Goal: Information Seeking & Learning: Check status

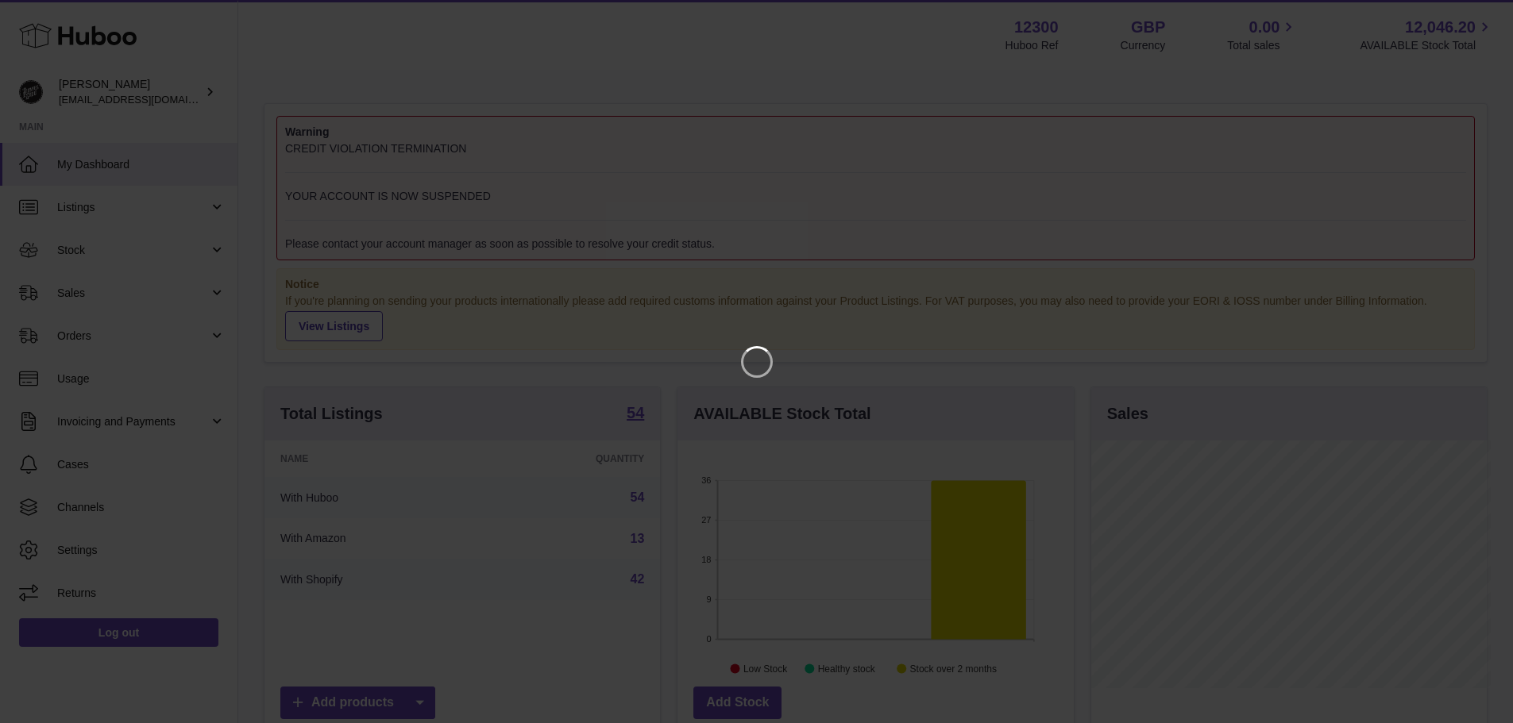
scroll to position [248, 400]
click at [1483, 11] on icon "Close" at bounding box center [1483, 14] width 19 height 19
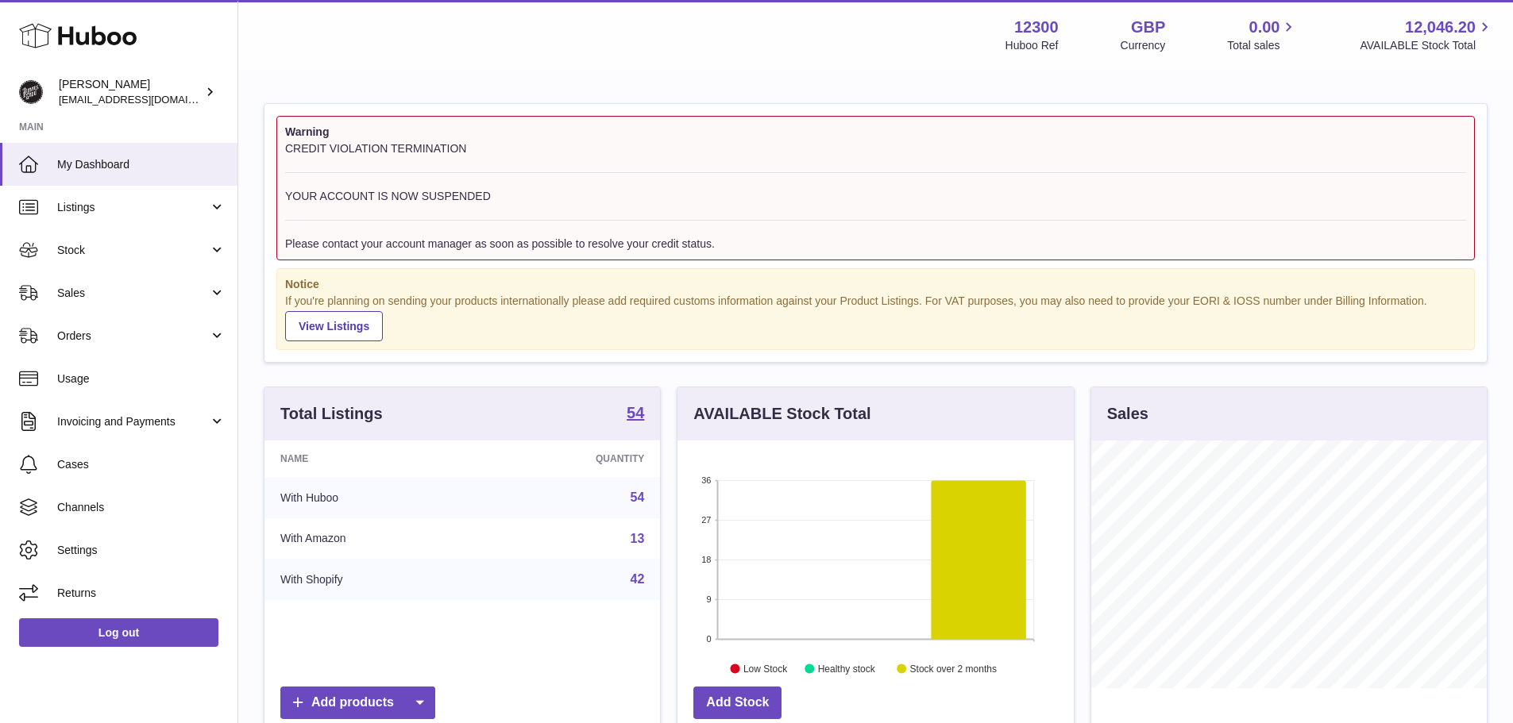
scroll to position [793896, 793749]
click at [54, 280] on link "Sales" at bounding box center [118, 293] width 237 height 43
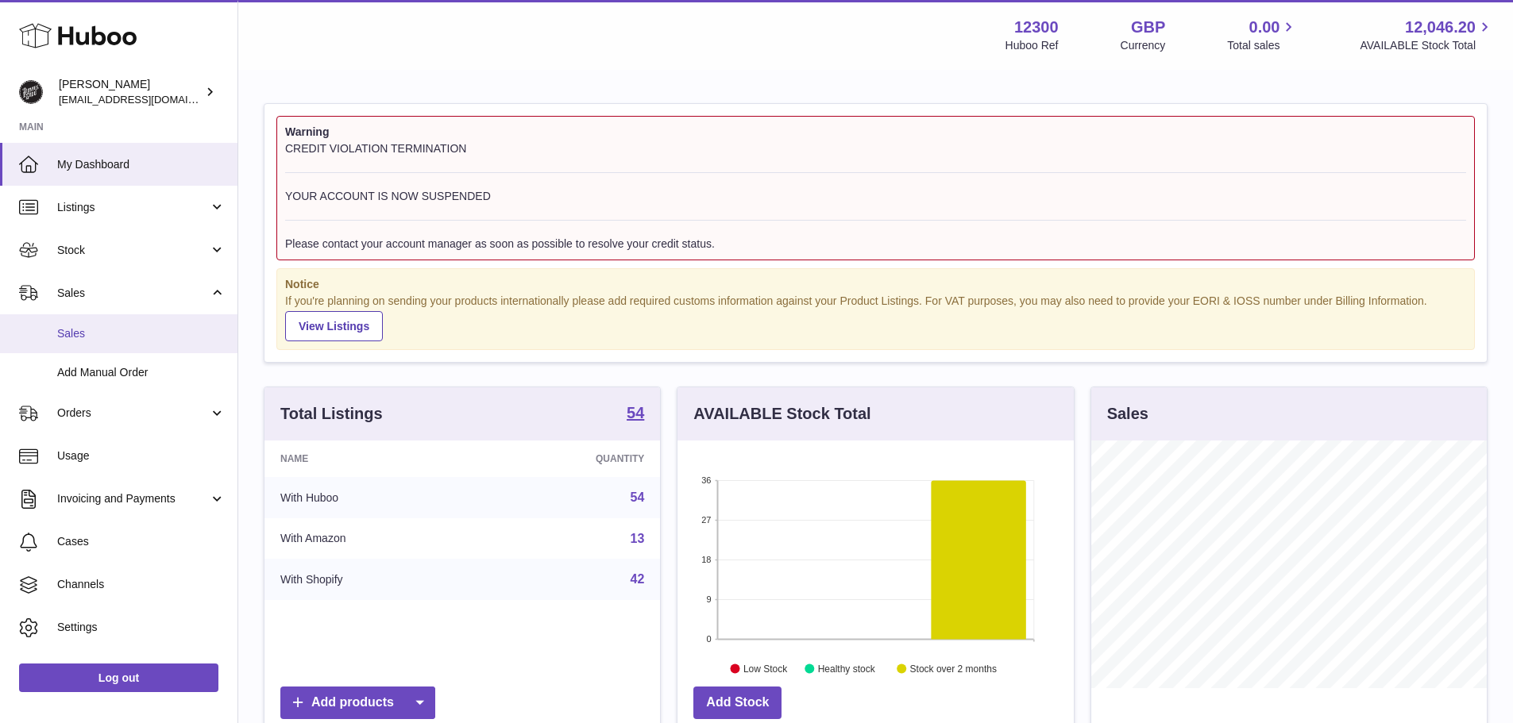
click at [94, 333] on span "Sales" at bounding box center [141, 333] width 168 height 15
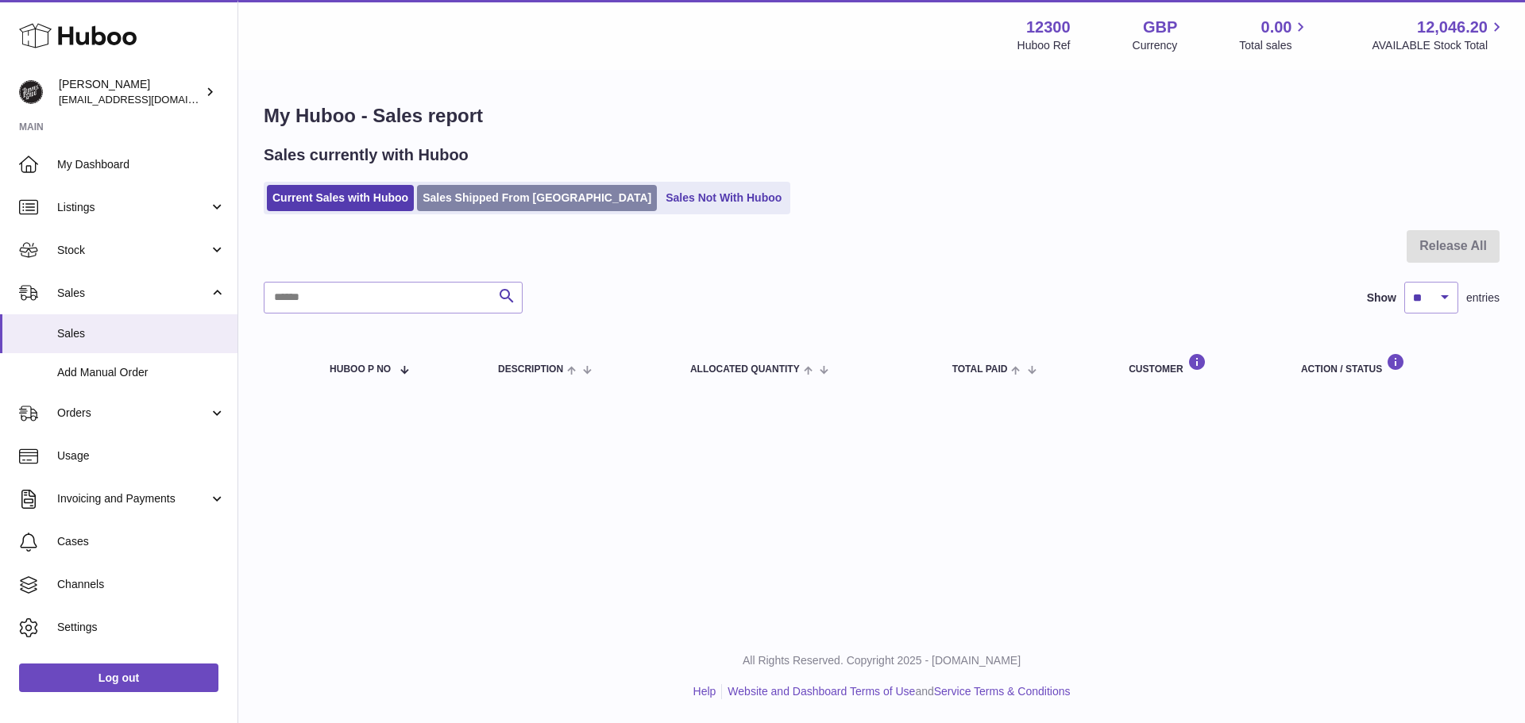
click at [544, 209] on link "Sales Shipped From [GEOGRAPHIC_DATA]" at bounding box center [537, 198] width 240 height 26
